Goal: Complete application form

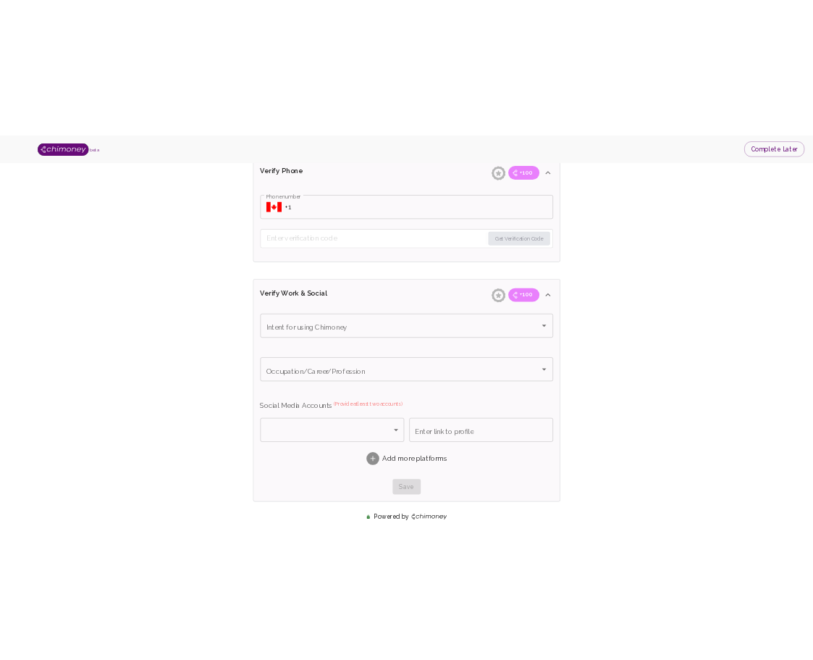
scroll to position [678, 0]
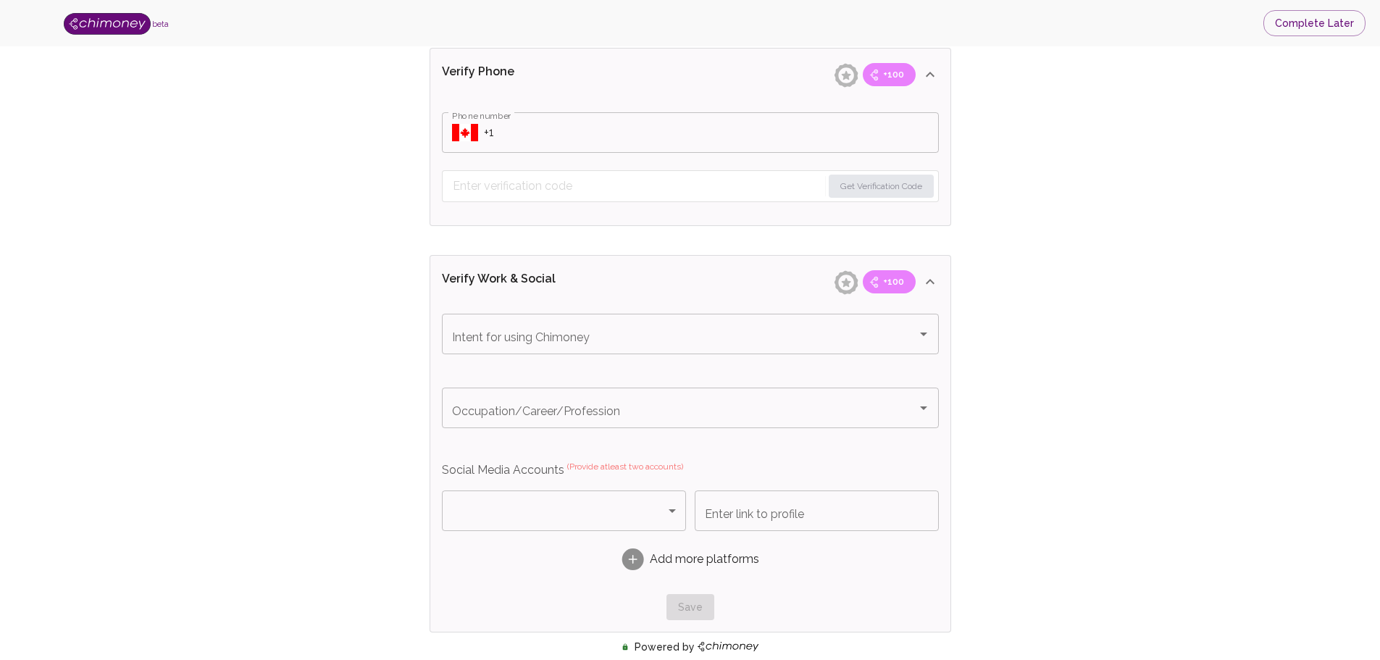
click at [522, 138] on input "Phone number" at bounding box center [711, 132] width 455 height 41
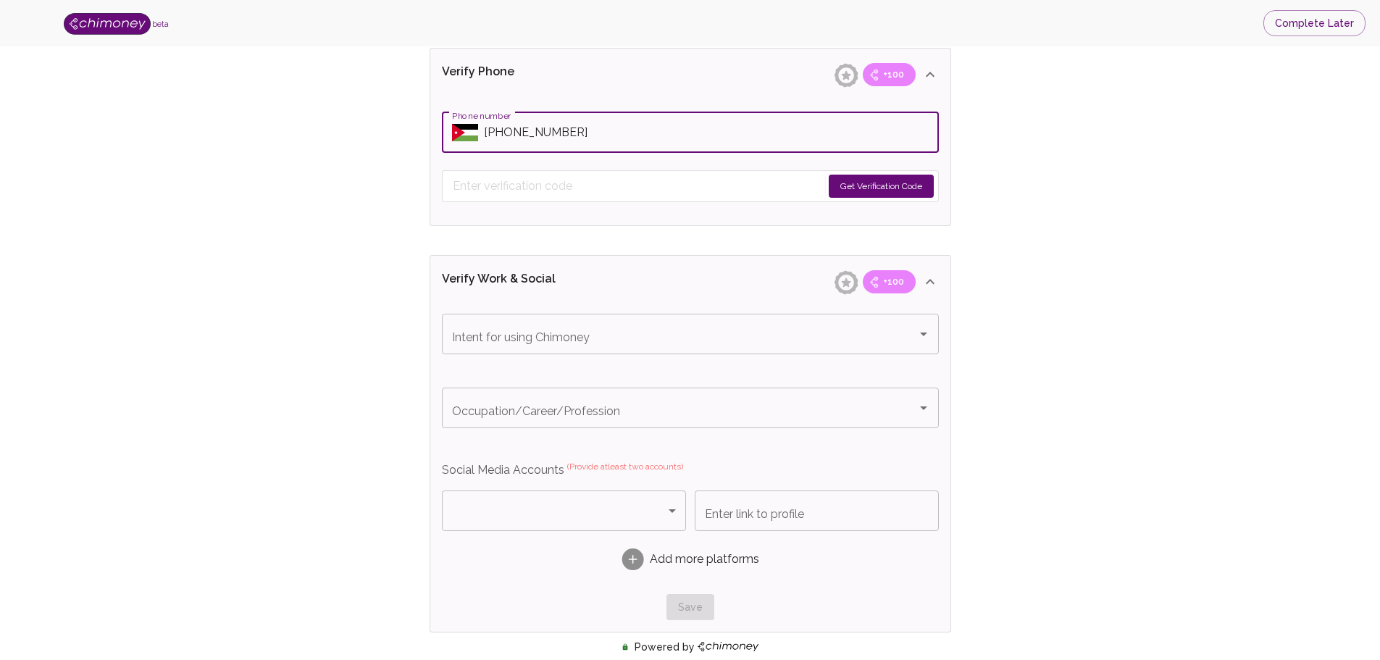
type input "[PHONE_NUMBER]"
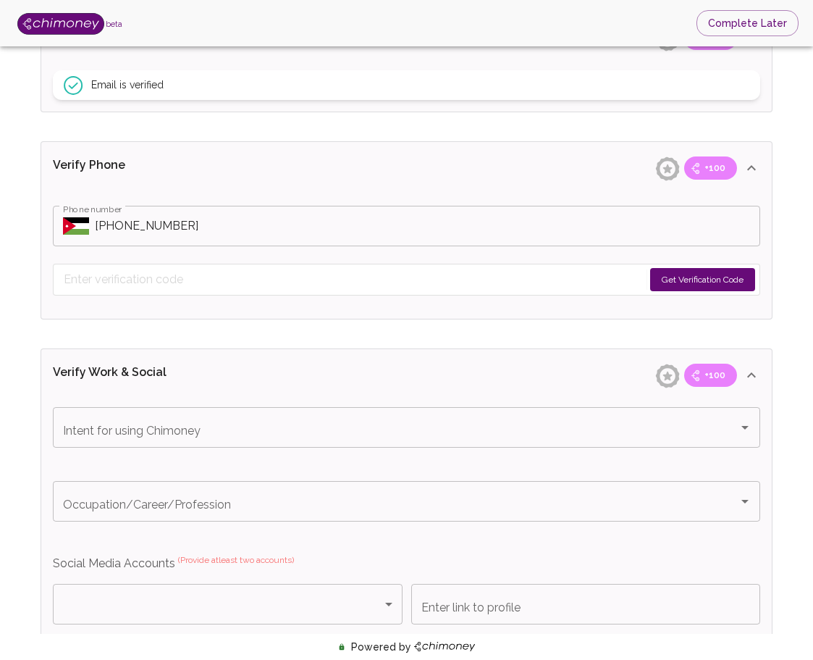
scroll to position [533, 0]
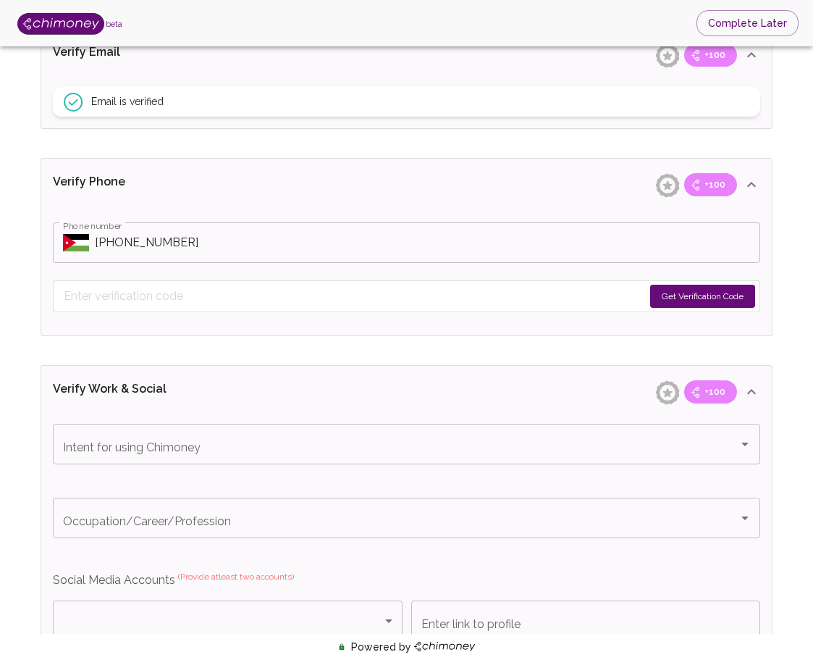
click at [707, 295] on button "Get Verification Code" at bounding box center [702, 296] width 105 height 23
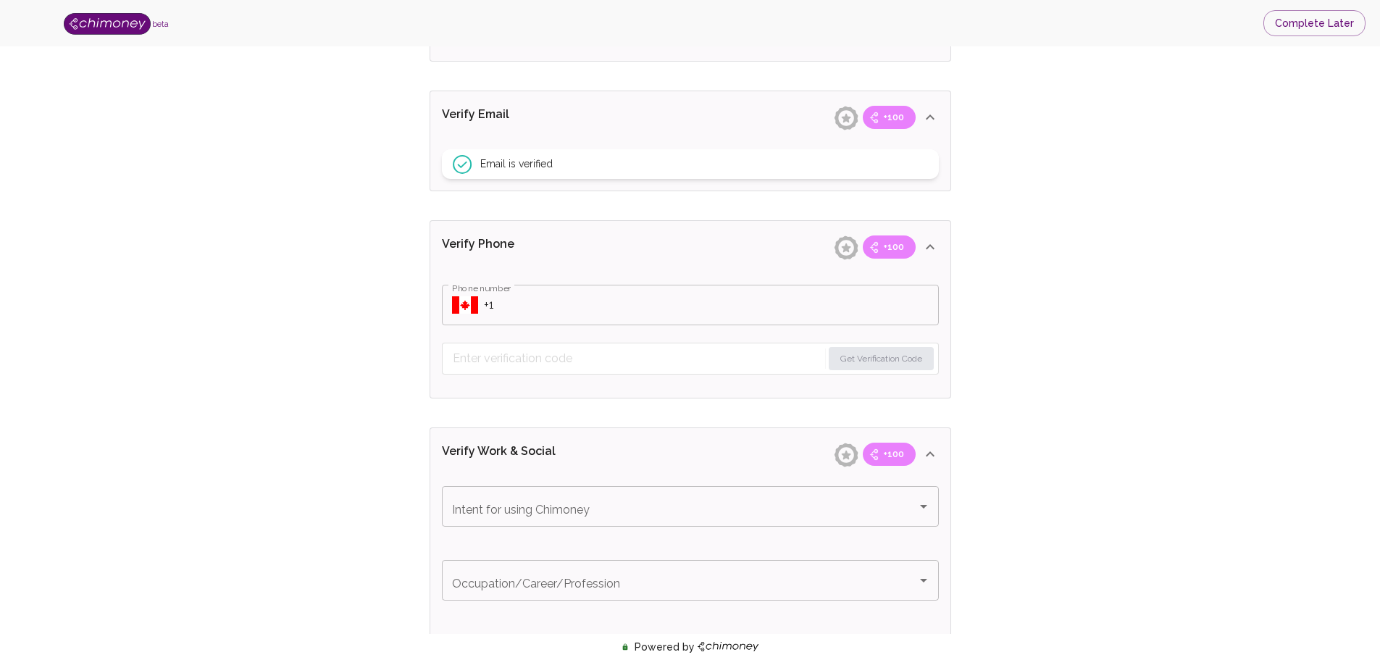
scroll to position [507, 0]
click at [770, 317] on input "Phone number" at bounding box center [711, 303] width 455 height 41
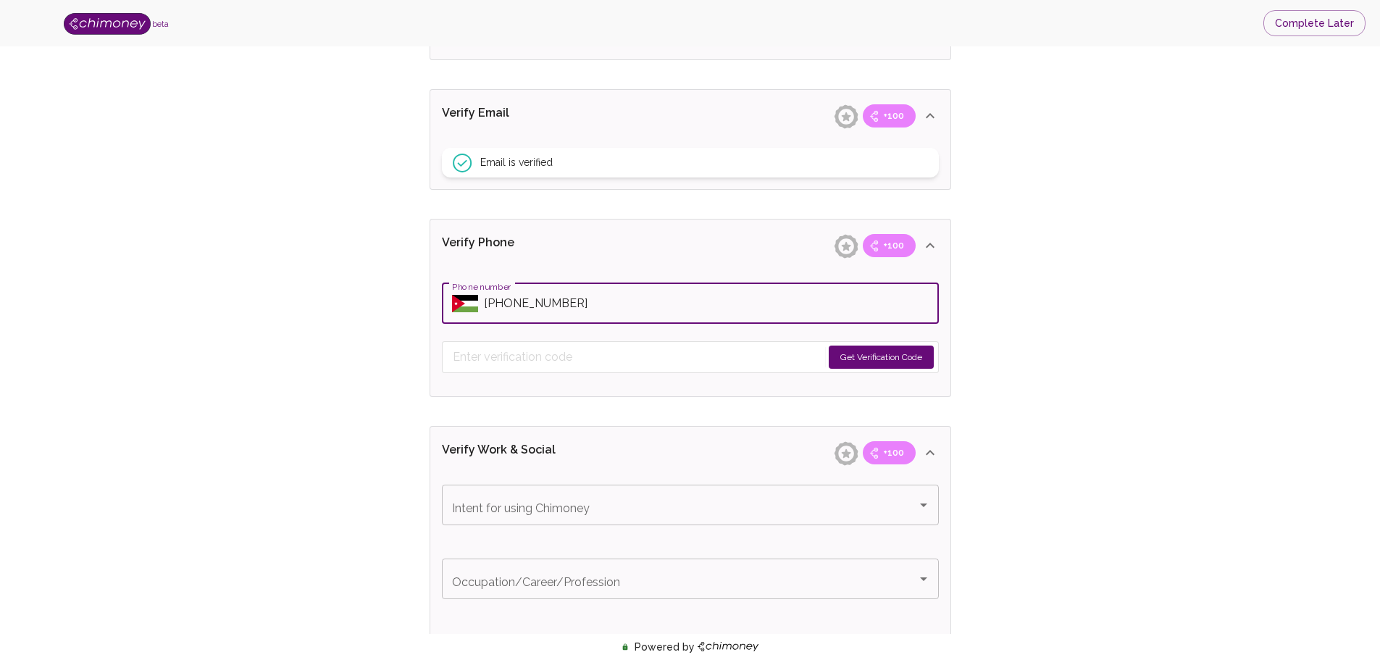
type input "[PHONE_NUMBER]"
